Goal: Find specific fact: Find specific fact

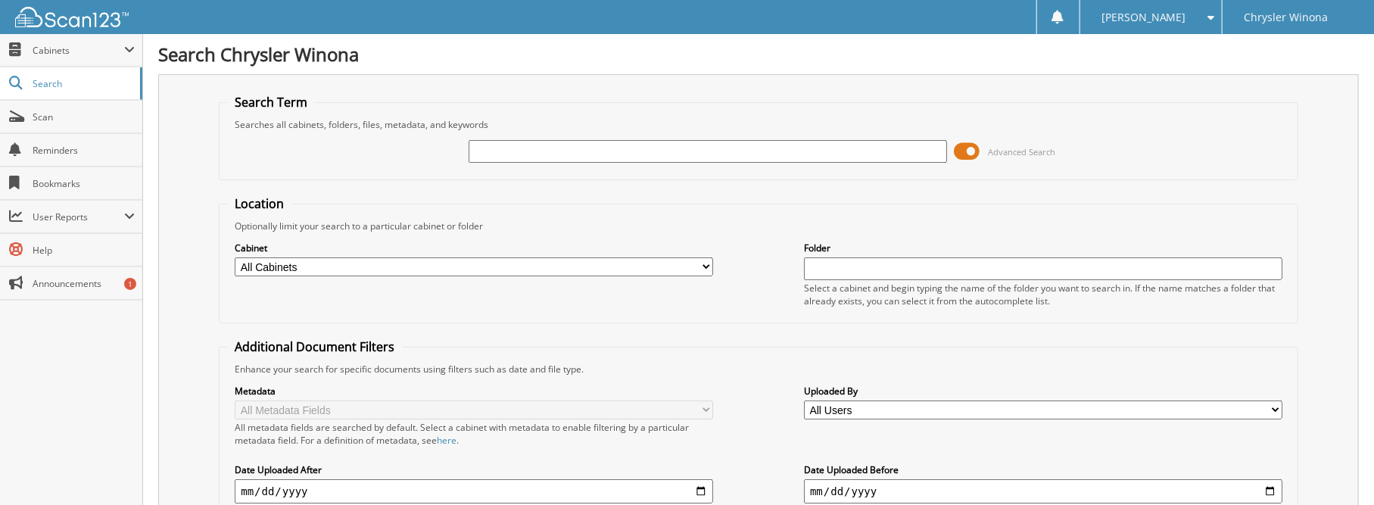
click at [673, 155] on input "text" at bounding box center [708, 151] width 478 height 23
click at [675, 155] on input "text" at bounding box center [708, 151] width 478 height 23
type input "09539"
click at [968, 145] on span at bounding box center [968, 151] width 26 height 23
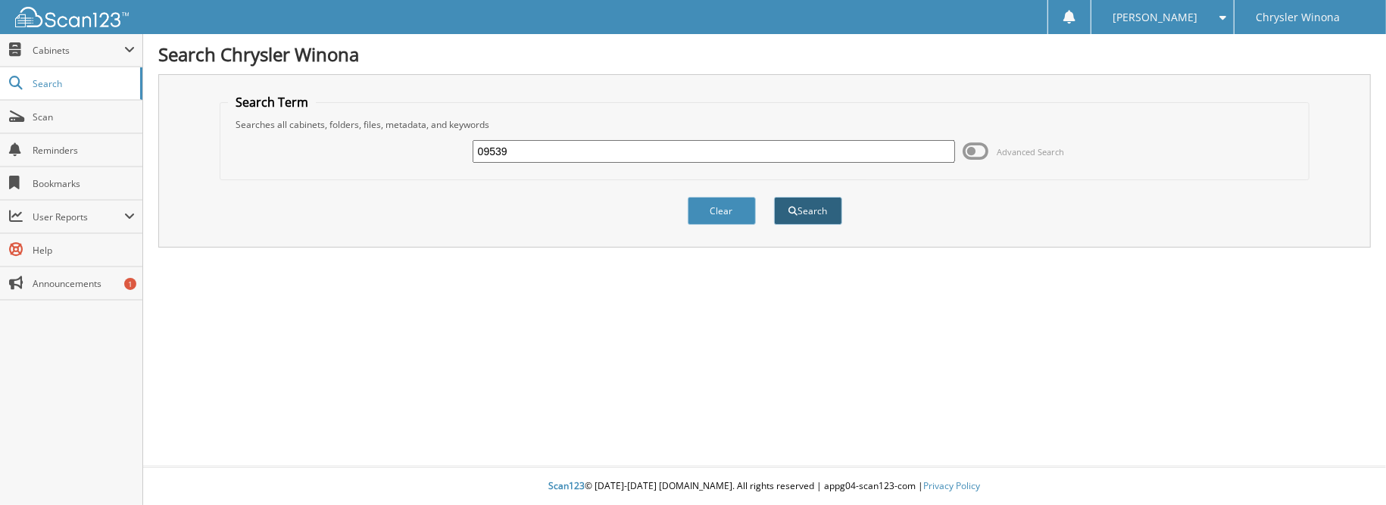
click at [805, 211] on button "Search" at bounding box center [808, 211] width 68 height 28
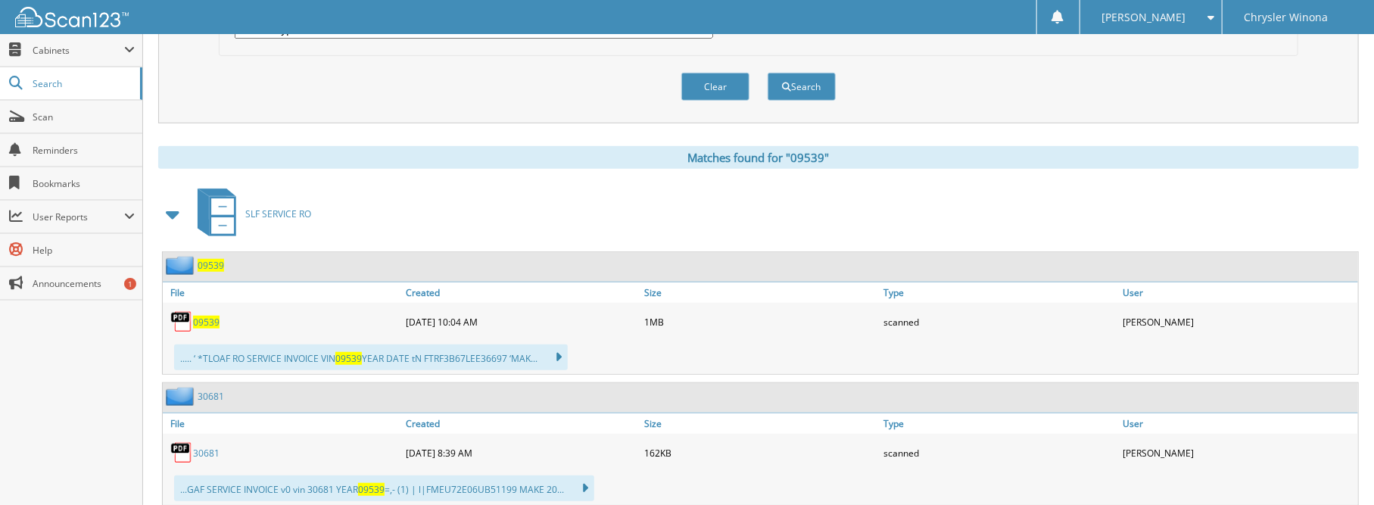
scroll to position [530, 0]
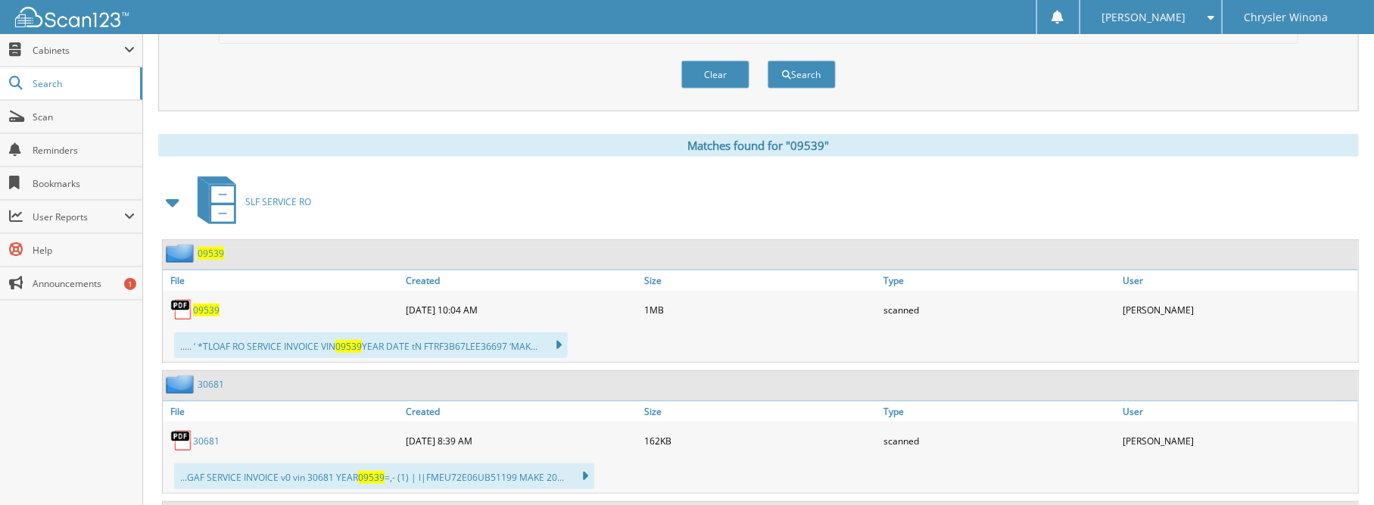
click at [205, 304] on span "09539" at bounding box center [206, 310] width 26 height 13
